Goal: Navigation & Orientation: Find specific page/section

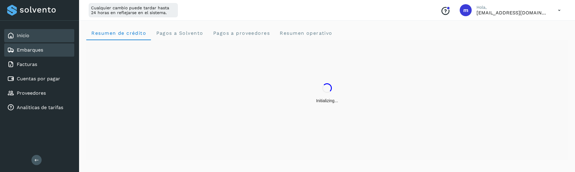
click at [33, 52] on link "Embarques" at bounding box center [30, 50] width 26 height 6
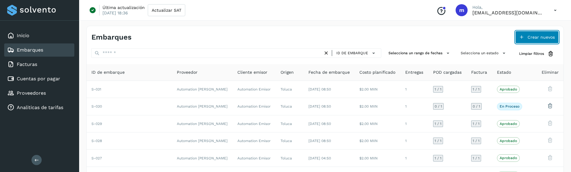
click at [534, 38] on span "Crear nuevos" at bounding box center [540, 37] width 27 height 4
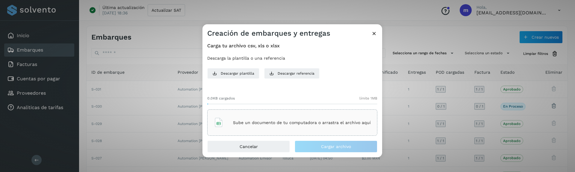
click at [217, 122] on icon at bounding box center [219, 123] width 10 height 10
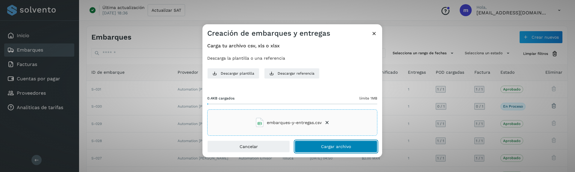
click at [330, 146] on span "Cargar archivo" at bounding box center [336, 146] width 30 height 4
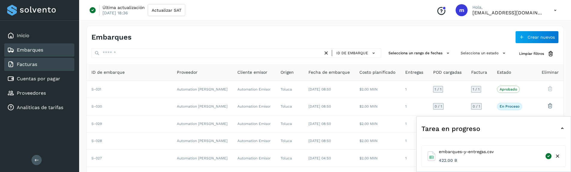
click at [42, 65] on div "Facturas" at bounding box center [39, 64] width 70 height 13
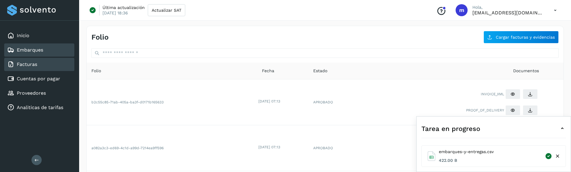
click at [28, 49] on link "Embarques" at bounding box center [30, 50] width 26 height 6
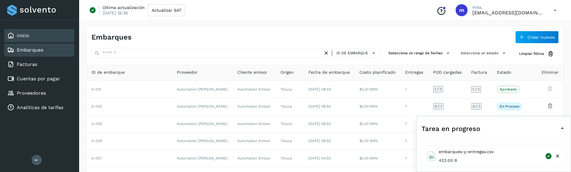
click at [34, 37] on div "Inicio" at bounding box center [39, 35] width 70 height 13
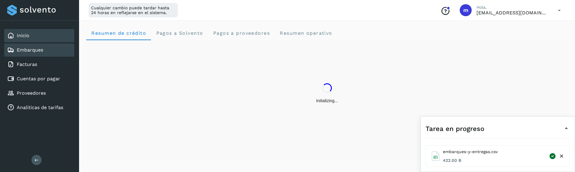
click at [27, 52] on link "Embarques" at bounding box center [30, 50] width 26 height 6
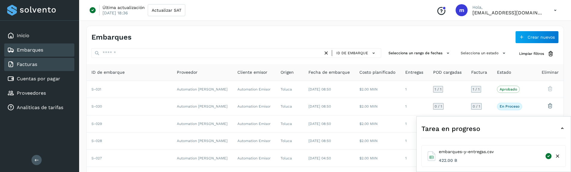
click at [43, 65] on div "Facturas" at bounding box center [39, 64] width 70 height 13
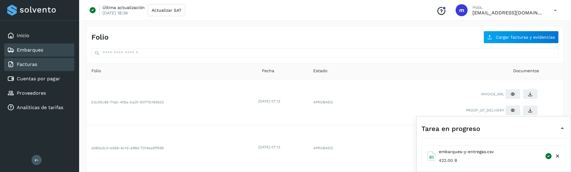
click at [34, 51] on link "Embarques" at bounding box center [30, 50] width 26 height 6
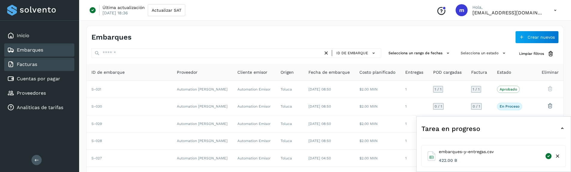
click at [34, 64] on link "Facturas" at bounding box center [27, 64] width 20 height 6
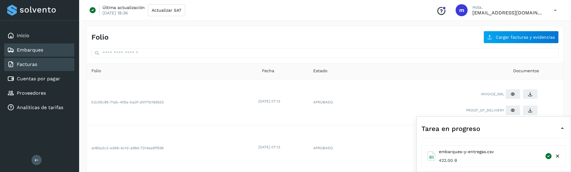
click at [27, 51] on link "Embarques" at bounding box center [30, 50] width 26 height 6
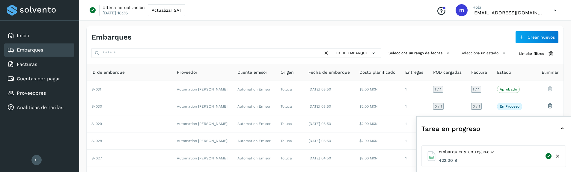
click at [563, 127] on icon at bounding box center [562, 128] width 7 height 7
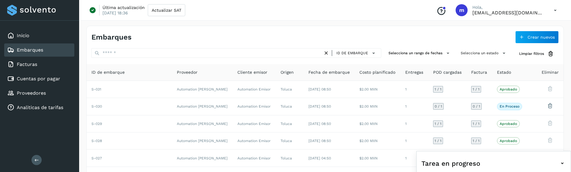
click at [563, 165] on icon at bounding box center [562, 163] width 7 height 7
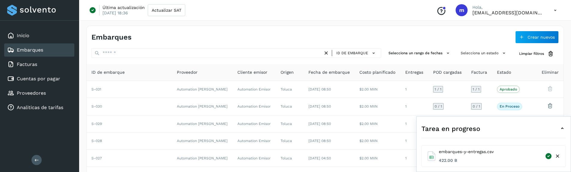
click at [557, 157] on icon at bounding box center [557, 156] width 6 height 6
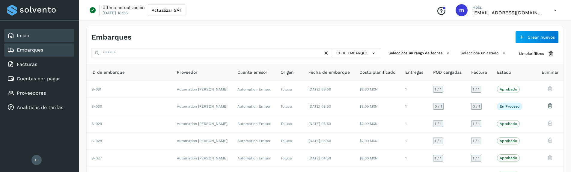
click at [15, 34] on div "Inicio" at bounding box center [18, 35] width 22 height 7
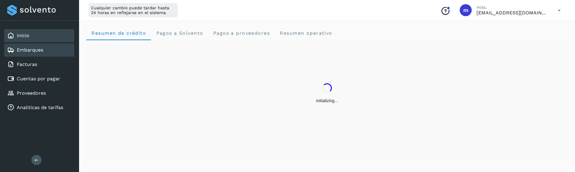
click at [23, 52] on link "Embarques" at bounding box center [30, 50] width 26 height 6
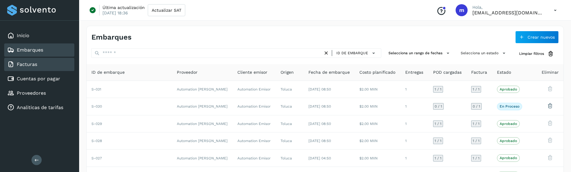
click at [31, 64] on link "Facturas" at bounding box center [27, 64] width 20 height 6
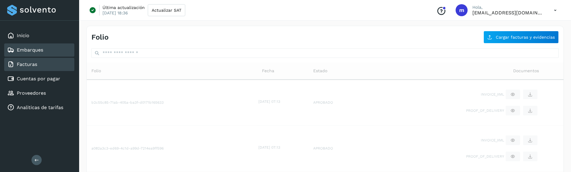
click at [22, 48] on link "Embarques" at bounding box center [30, 50] width 26 height 6
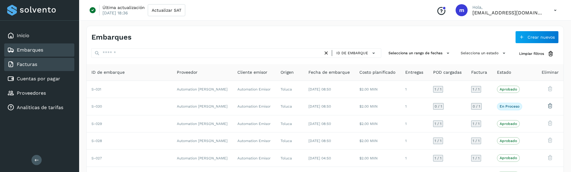
click at [38, 61] on div "Facturas" at bounding box center [39, 64] width 70 height 13
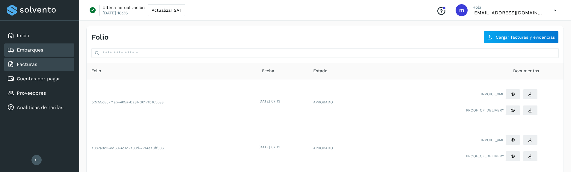
click at [30, 52] on link "Embarques" at bounding box center [30, 50] width 26 height 6
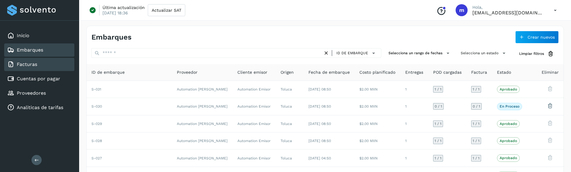
click at [41, 61] on div "Facturas" at bounding box center [39, 64] width 70 height 13
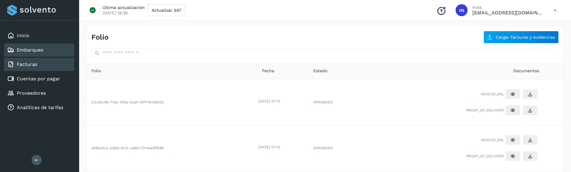
click at [39, 51] on link "Embarques" at bounding box center [30, 50] width 26 height 6
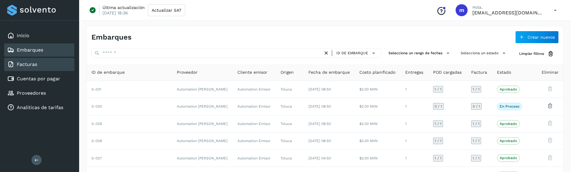
click at [31, 64] on link "Facturas" at bounding box center [27, 64] width 20 height 6
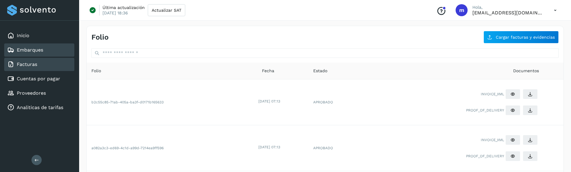
click at [37, 50] on link "Embarques" at bounding box center [30, 50] width 26 height 6
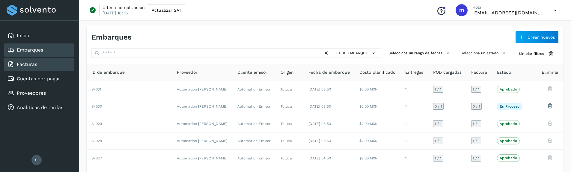
click at [41, 63] on div "Facturas" at bounding box center [39, 64] width 70 height 13
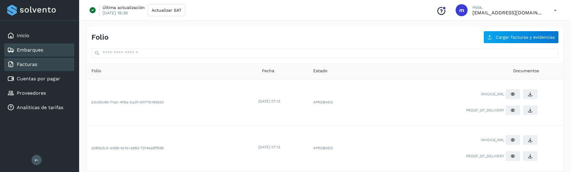
click at [30, 48] on link "Embarques" at bounding box center [30, 50] width 26 height 6
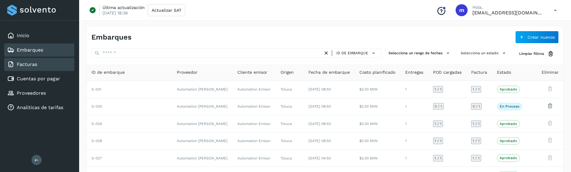
click at [33, 68] on div "Facturas" at bounding box center [39, 64] width 70 height 13
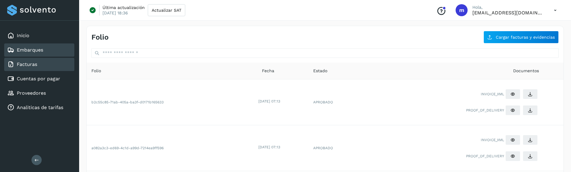
click at [31, 48] on link "Embarques" at bounding box center [30, 50] width 26 height 6
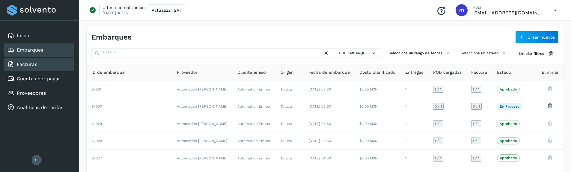
click at [17, 63] on link "Facturas" at bounding box center [27, 64] width 20 height 6
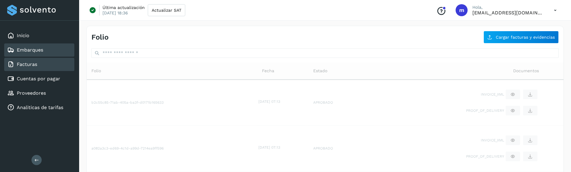
click at [25, 50] on link "Embarques" at bounding box center [30, 50] width 26 height 6
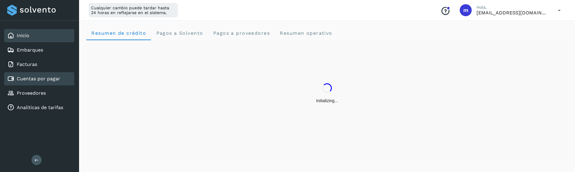
click at [40, 82] on div "Cuentas por pagar" at bounding box center [33, 78] width 53 height 7
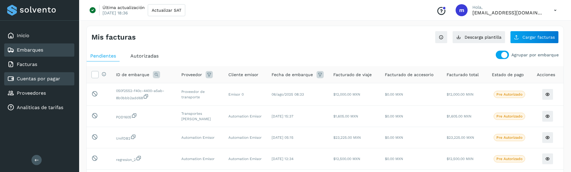
click at [28, 49] on link "Embarques" at bounding box center [30, 50] width 26 height 6
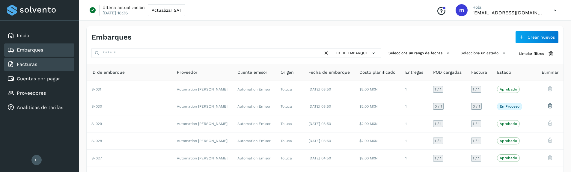
click at [21, 67] on link "Facturas" at bounding box center [27, 64] width 20 height 6
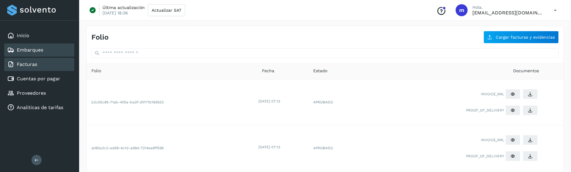
click at [25, 48] on link "Embarques" at bounding box center [30, 50] width 26 height 6
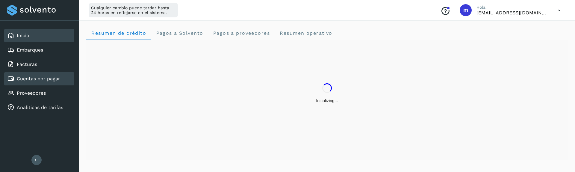
click at [37, 81] on link "Cuentas por pagar" at bounding box center [38, 79] width 43 height 6
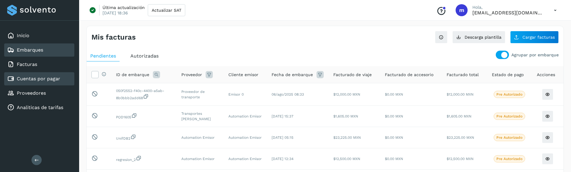
click at [43, 53] on div "Embarques" at bounding box center [25, 49] width 36 height 7
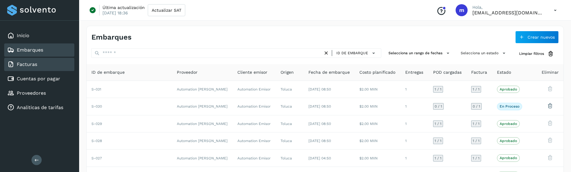
click at [29, 64] on link "Facturas" at bounding box center [27, 64] width 20 height 6
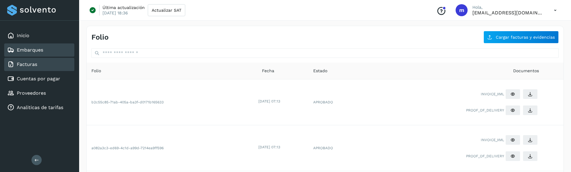
click at [29, 49] on link "Embarques" at bounding box center [30, 50] width 26 height 6
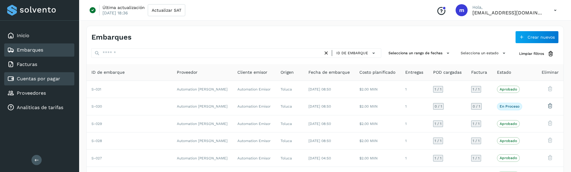
click at [40, 79] on link "Cuentas por pagar" at bounding box center [38, 79] width 43 height 6
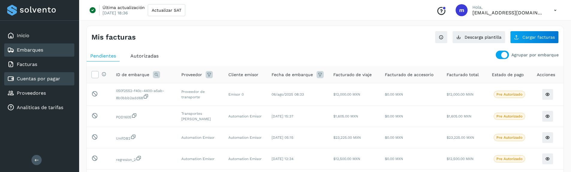
click at [37, 50] on link "Embarques" at bounding box center [30, 50] width 26 height 6
